Goal: Go to known website: Access a specific website the user already knows

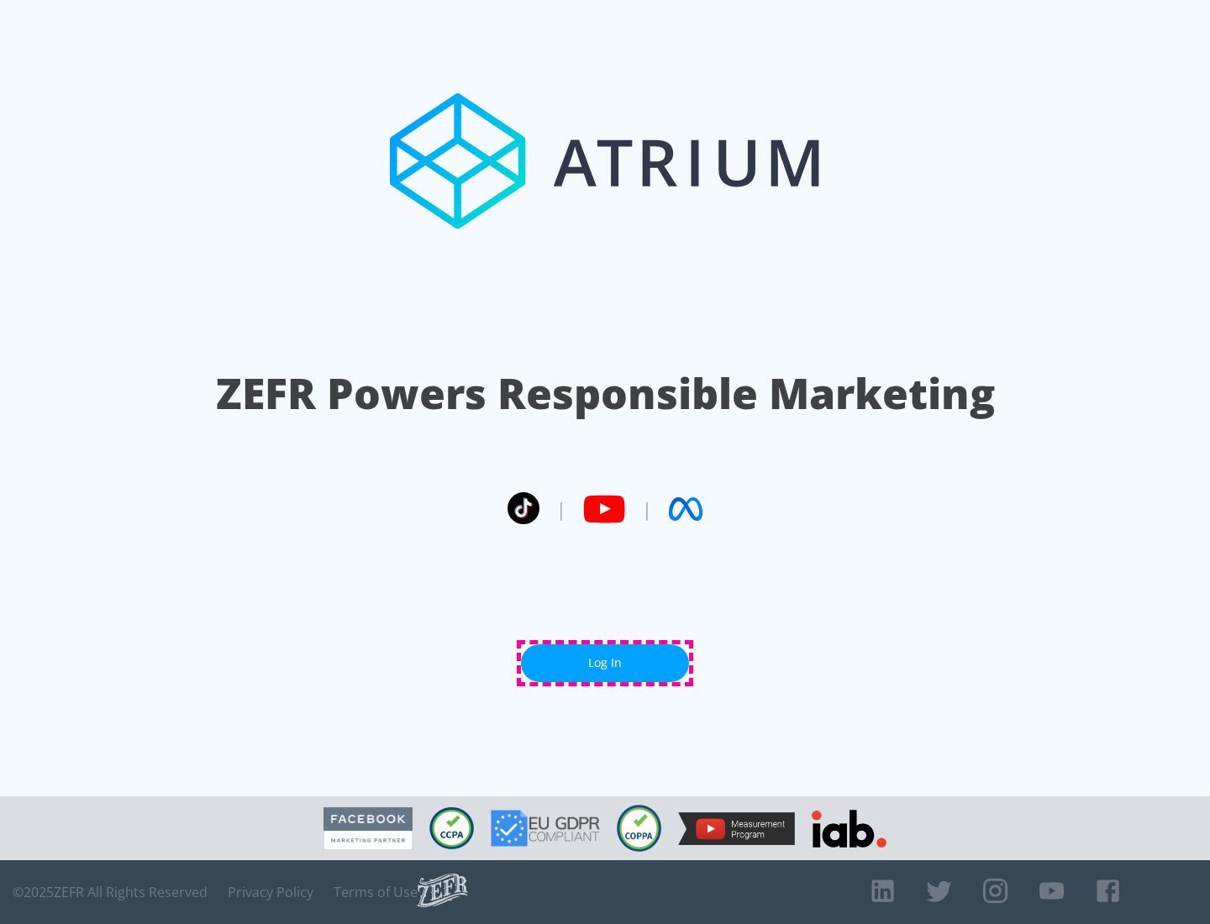
click at [605, 663] on link "Log In" at bounding box center [605, 664] width 168 height 38
